Goal: Task Accomplishment & Management: Manage account settings

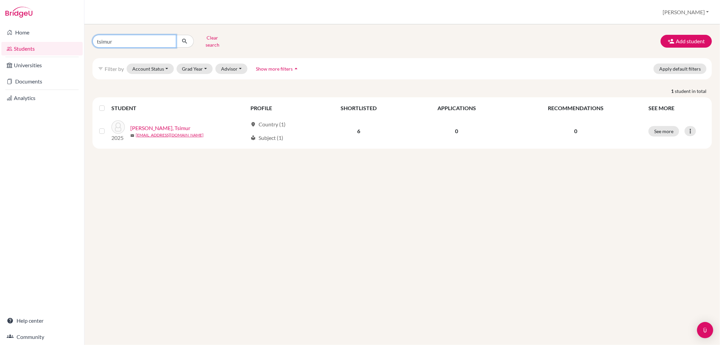
drag, startPoint x: 121, startPoint y: 41, endPoint x: 87, endPoint y: 40, distance: 34.1
click at [87, 40] on div "tsimur Clear search Add student filter_list Filter by Account Status Active acc…" at bounding box center [402, 184] width 636 height 321
type input "willow"
click at [217, 34] on button "Clear search" at bounding box center [212, 41] width 37 height 18
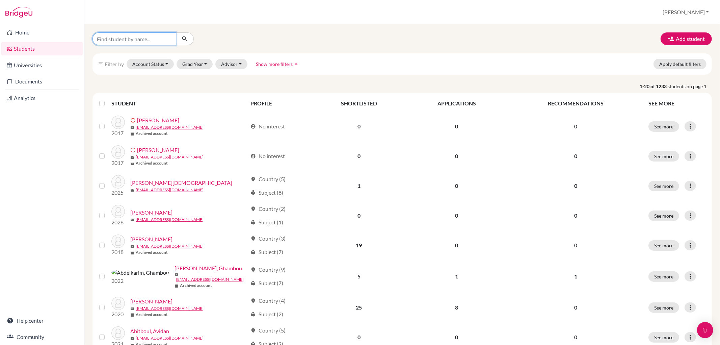
click at [107, 37] on input "Find student by name..." at bounding box center [135, 38] width 84 height 13
type input "willow"
click at [183, 36] on icon "submit" at bounding box center [184, 38] width 7 height 7
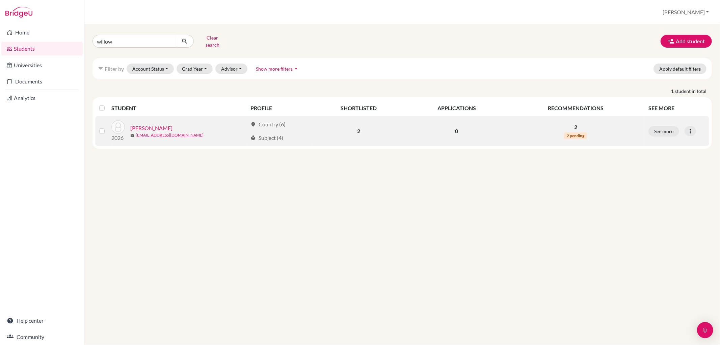
click at [137, 124] on link "[PERSON_NAME]" at bounding box center [151, 128] width 42 height 8
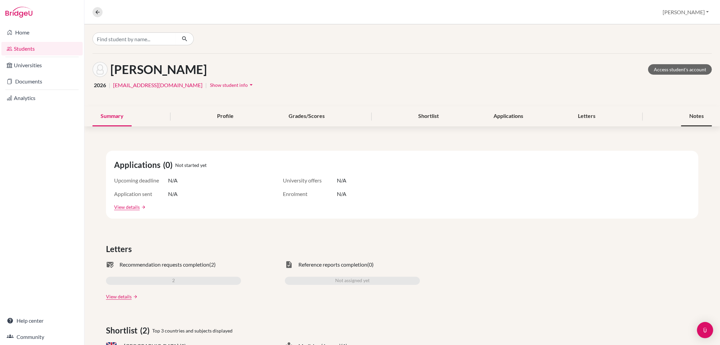
click at [699, 115] on div "Notes" at bounding box center [697, 116] width 31 height 20
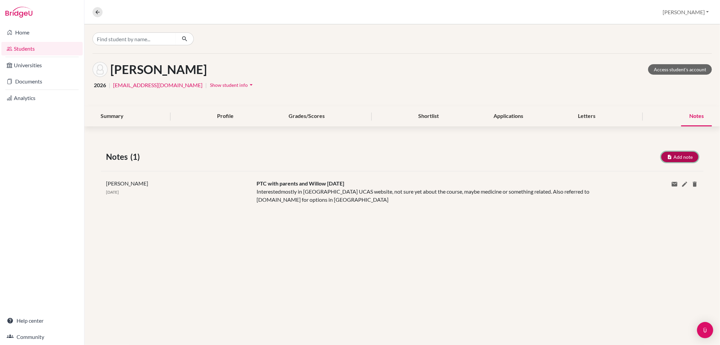
click at [676, 155] on button "Add note" at bounding box center [680, 157] width 37 height 10
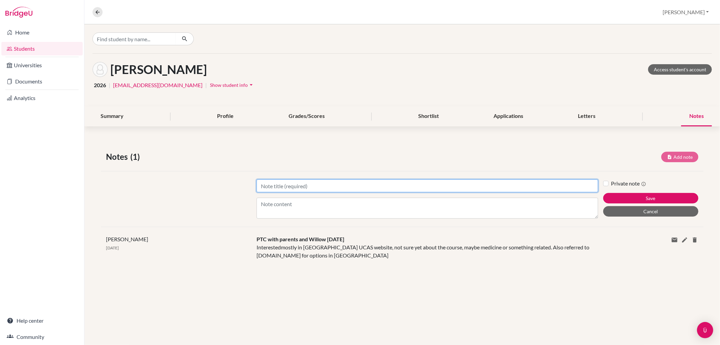
click at [263, 187] on input "Title" at bounding box center [427, 185] width 341 height 13
type input "Applications"
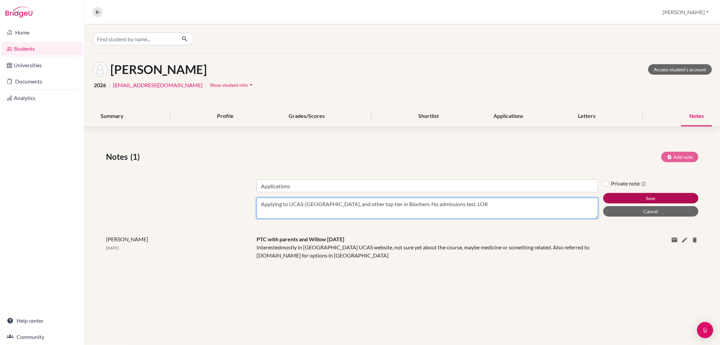
type textarea "Applying to UCAS-[GEOGRAPHIC_DATA], and other top tier in Biochem. No admission…"
click at [654, 195] on button "Save" at bounding box center [651, 198] width 95 height 10
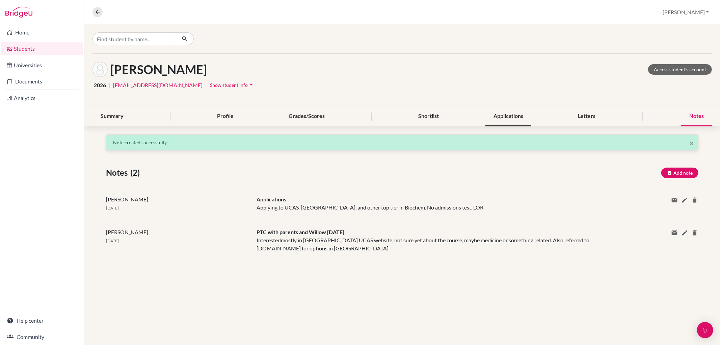
click at [508, 113] on div "Applications" at bounding box center [509, 116] width 46 height 20
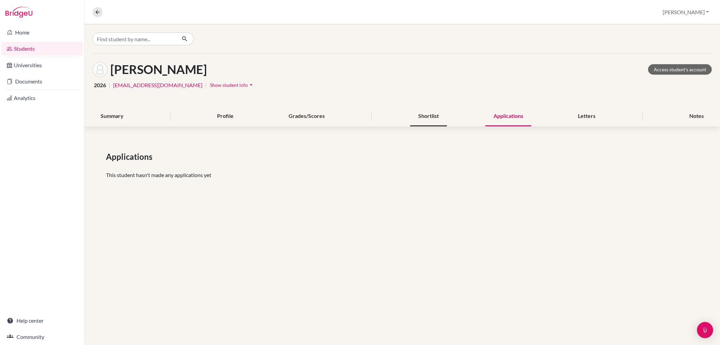
click at [423, 120] on div "Shortlist" at bounding box center [428, 116] width 37 height 20
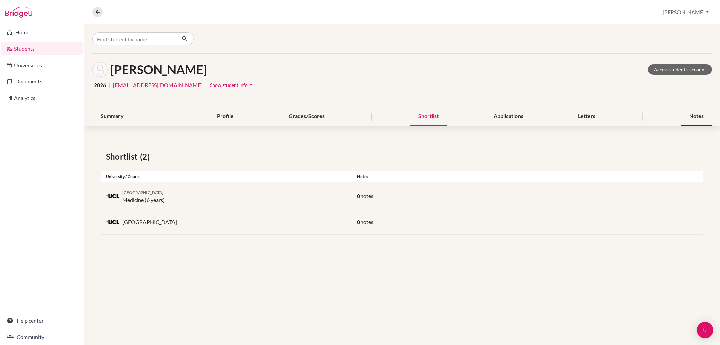
click at [700, 116] on div "Notes" at bounding box center [697, 116] width 31 height 20
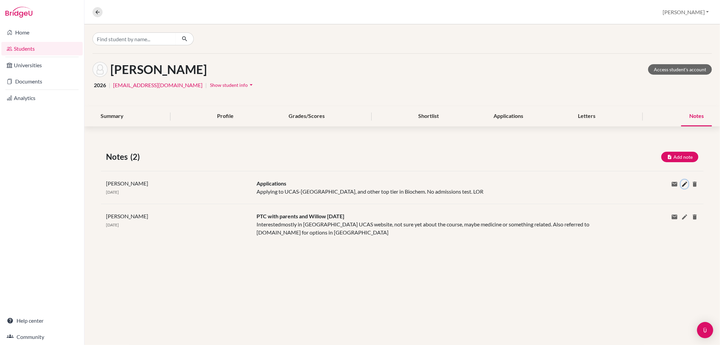
click at [683, 184] on icon at bounding box center [685, 184] width 7 height 7
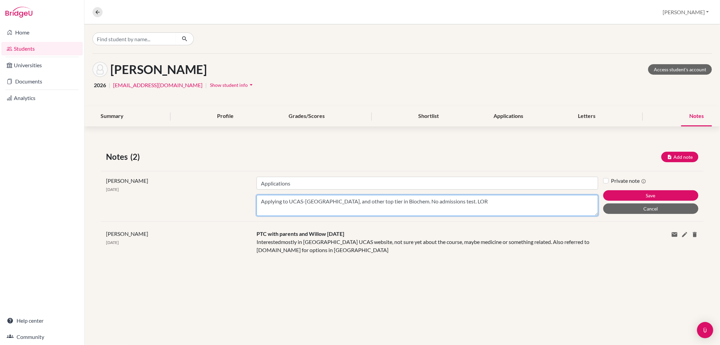
click at [469, 200] on textarea "Applying to UCAS-[GEOGRAPHIC_DATA], and other top tier in Biochem. No admission…" at bounding box center [427, 205] width 341 height 21
type textarea "Applying to UCAS-[GEOGRAPHIC_DATA], and other top tier in Biochem. No admission…"
click at [652, 196] on button "Save" at bounding box center [651, 195] width 95 height 10
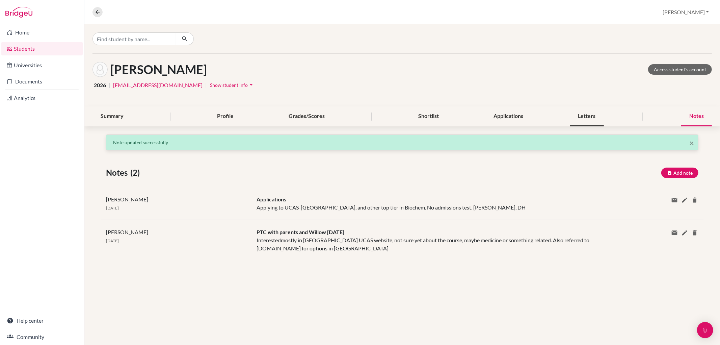
click at [591, 113] on div "Letters" at bounding box center [587, 116] width 34 height 20
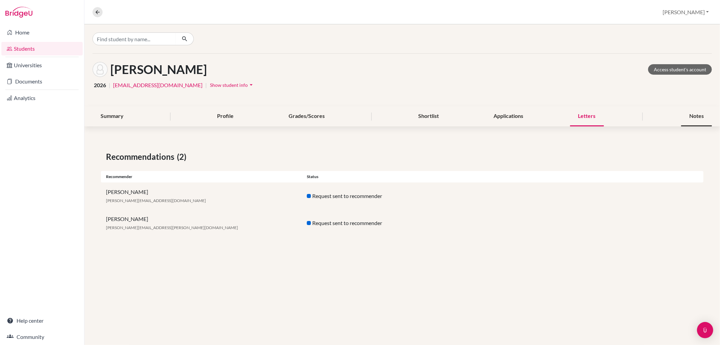
click at [695, 113] on div "Notes" at bounding box center [697, 116] width 31 height 20
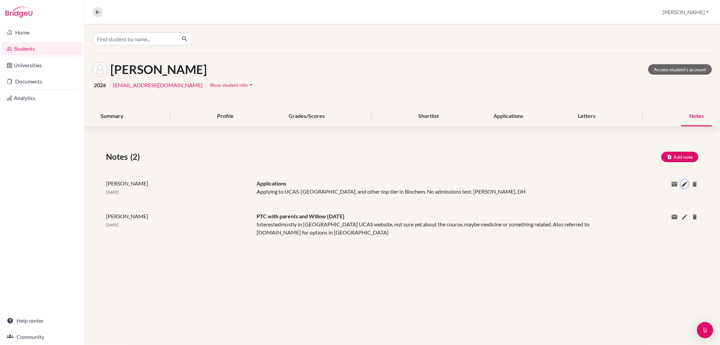
click at [682, 181] on icon at bounding box center [685, 184] width 7 height 7
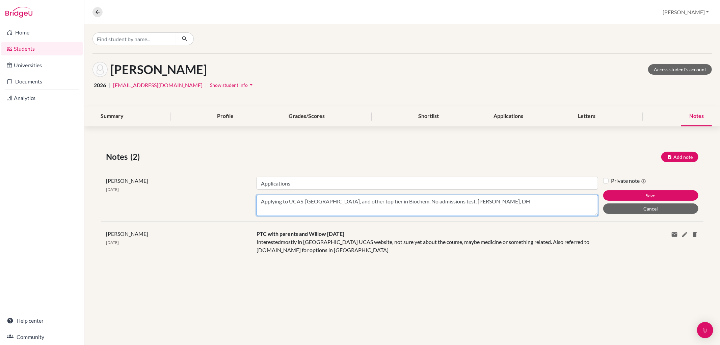
click at [475, 201] on textarea "Applying to UCAS-[GEOGRAPHIC_DATA], and other top tier in Biochem. No admission…" at bounding box center [427, 205] width 341 height 21
click at [478, 205] on textarea "Applying to UCAS-[GEOGRAPHIC_DATA], and other top tier in Biochem. No admission…" at bounding box center [427, 205] width 341 height 21
click at [476, 199] on textarea "Applying to UCAS-[GEOGRAPHIC_DATA], and other top tier in Biochem. No admission…" at bounding box center [427, 205] width 341 height 21
type textarea "Applying to UCAS-[GEOGRAPHIC_DATA], and other top tier in Biochem. No admission…"
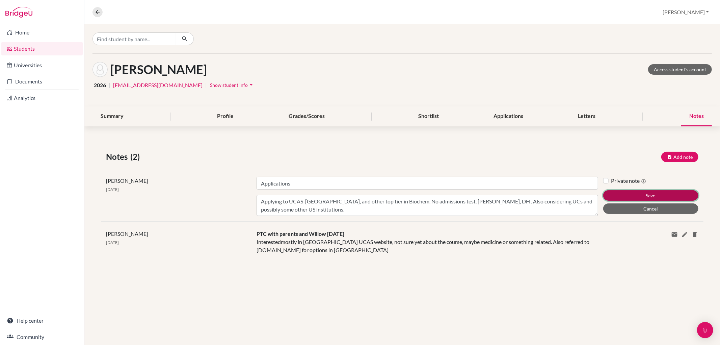
click at [642, 191] on button "Save" at bounding box center [651, 195] width 95 height 10
